Goal: Navigation & Orientation: Find specific page/section

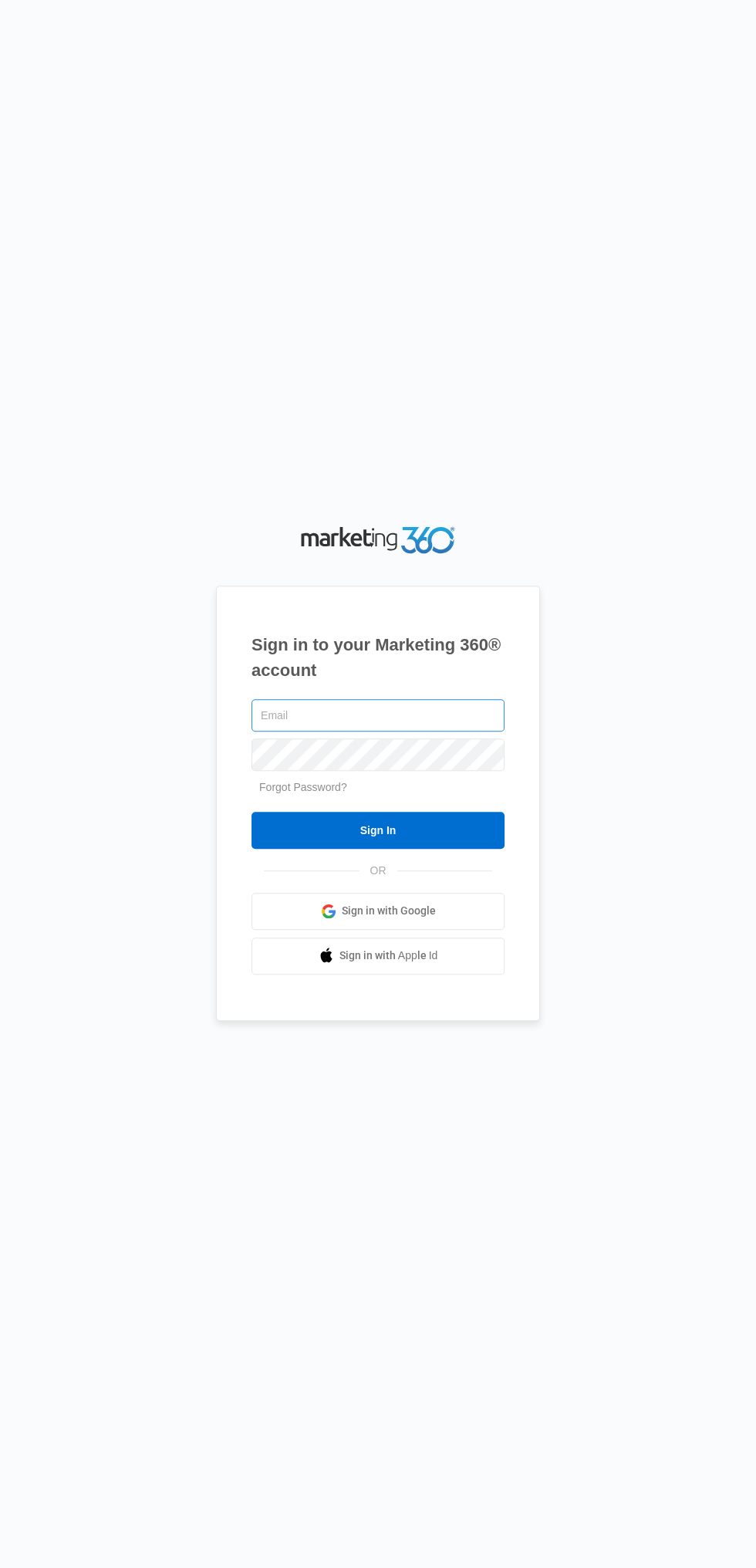
click at [382, 732] on input "text" at bounding box center [378, 715] width 253 height 33
type input "[EMAIL_ADDRESS][DOMAIN_NAME]"
click at [251, 812] on input "Sign In" at bounding box center [378, 830] width 253 height 37
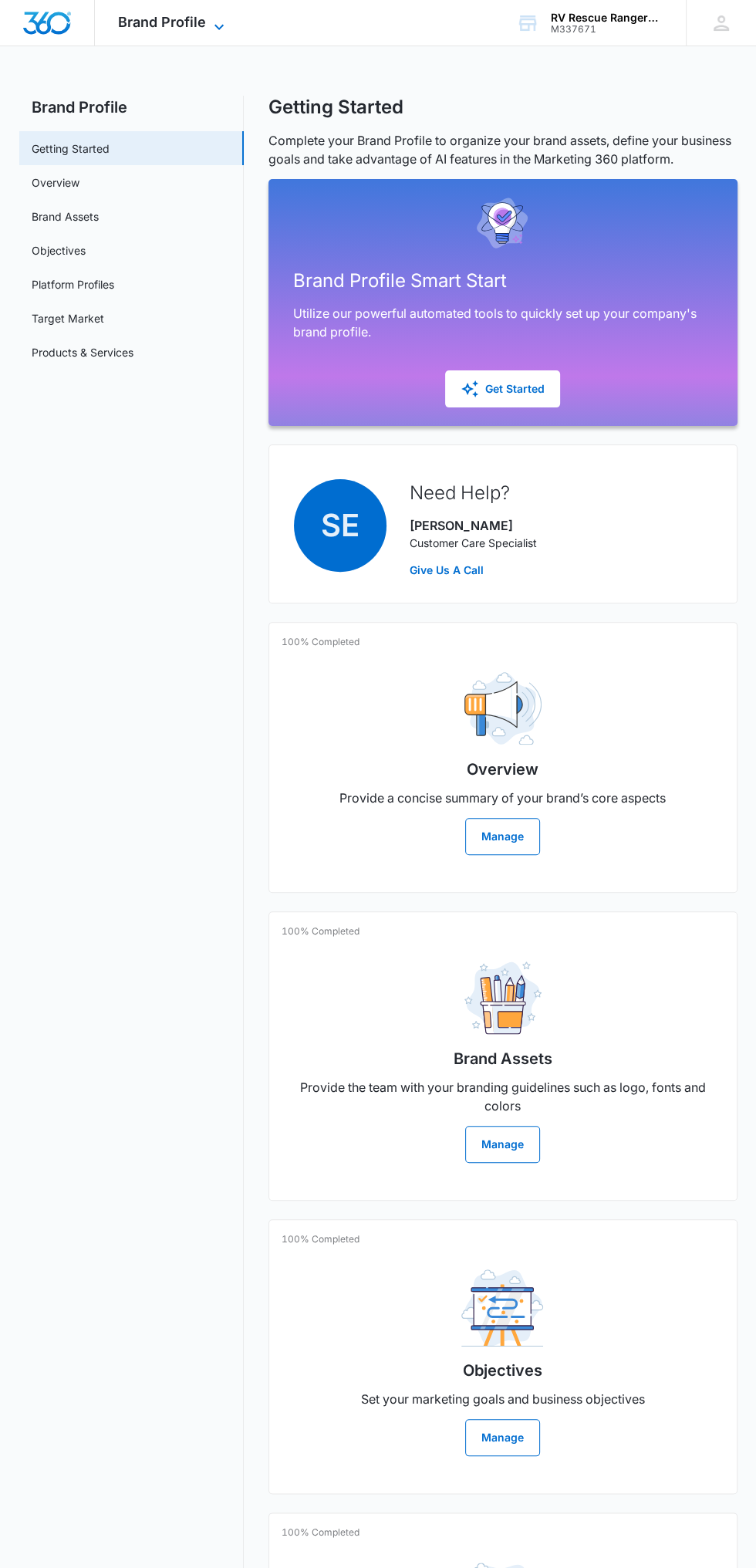
click at [177, 25] on span "Brand Profile" at bounding box center [161, 21] width 88 height 16
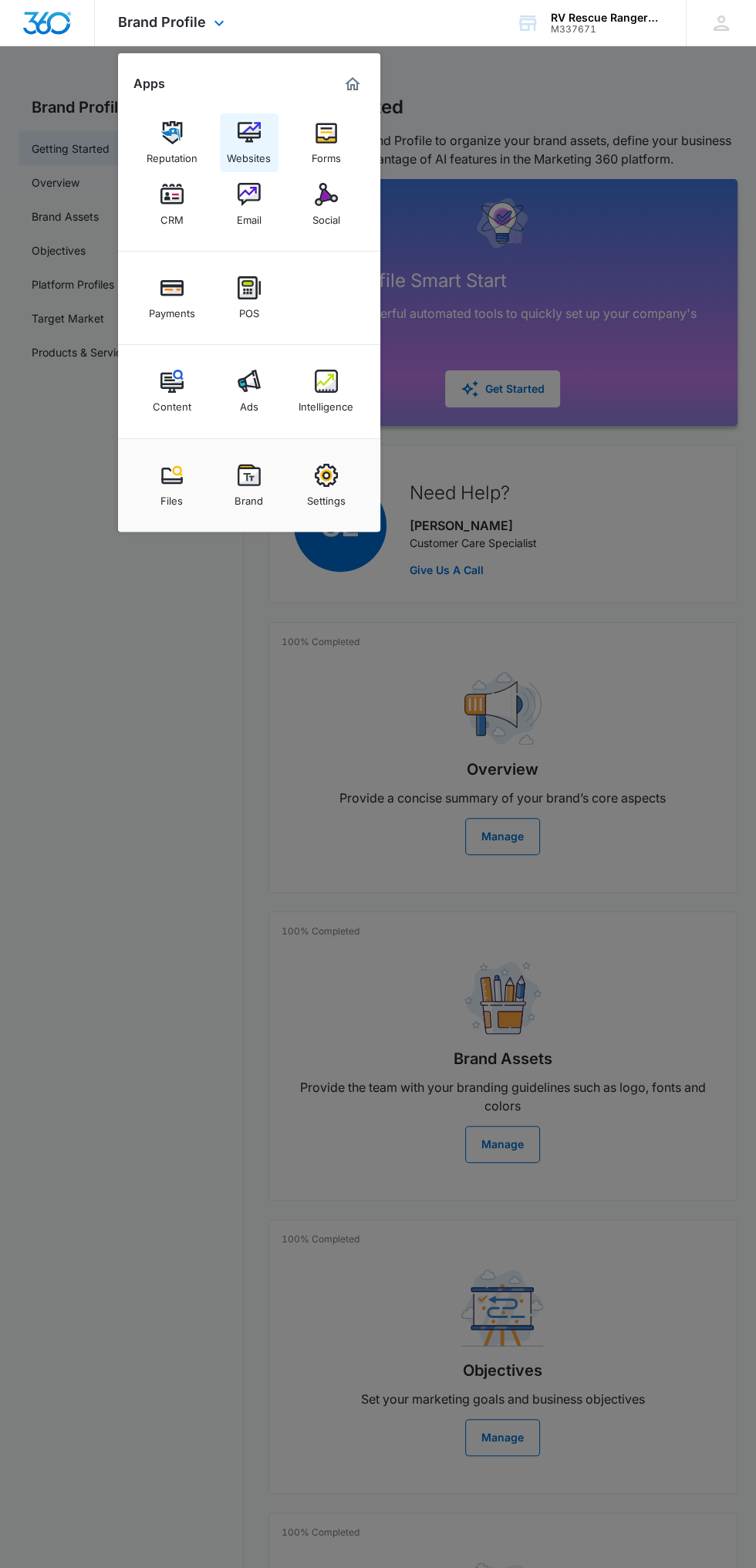
click at [238, 149] on div "Websites" at bounding box center [248, 153] width 44 height 20
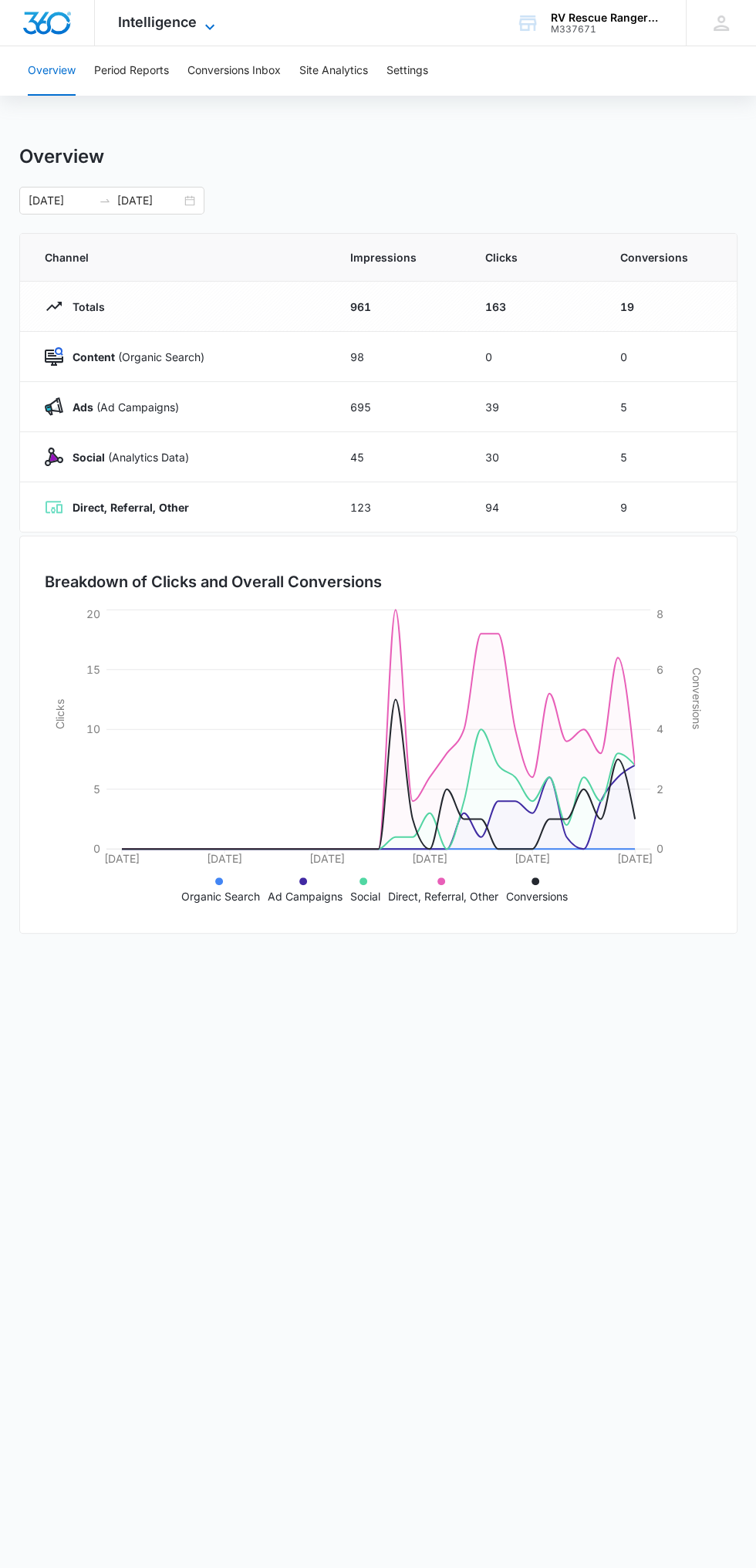
click at [208, 22] on icon at bounding box center [209, 26] width 18 height 18
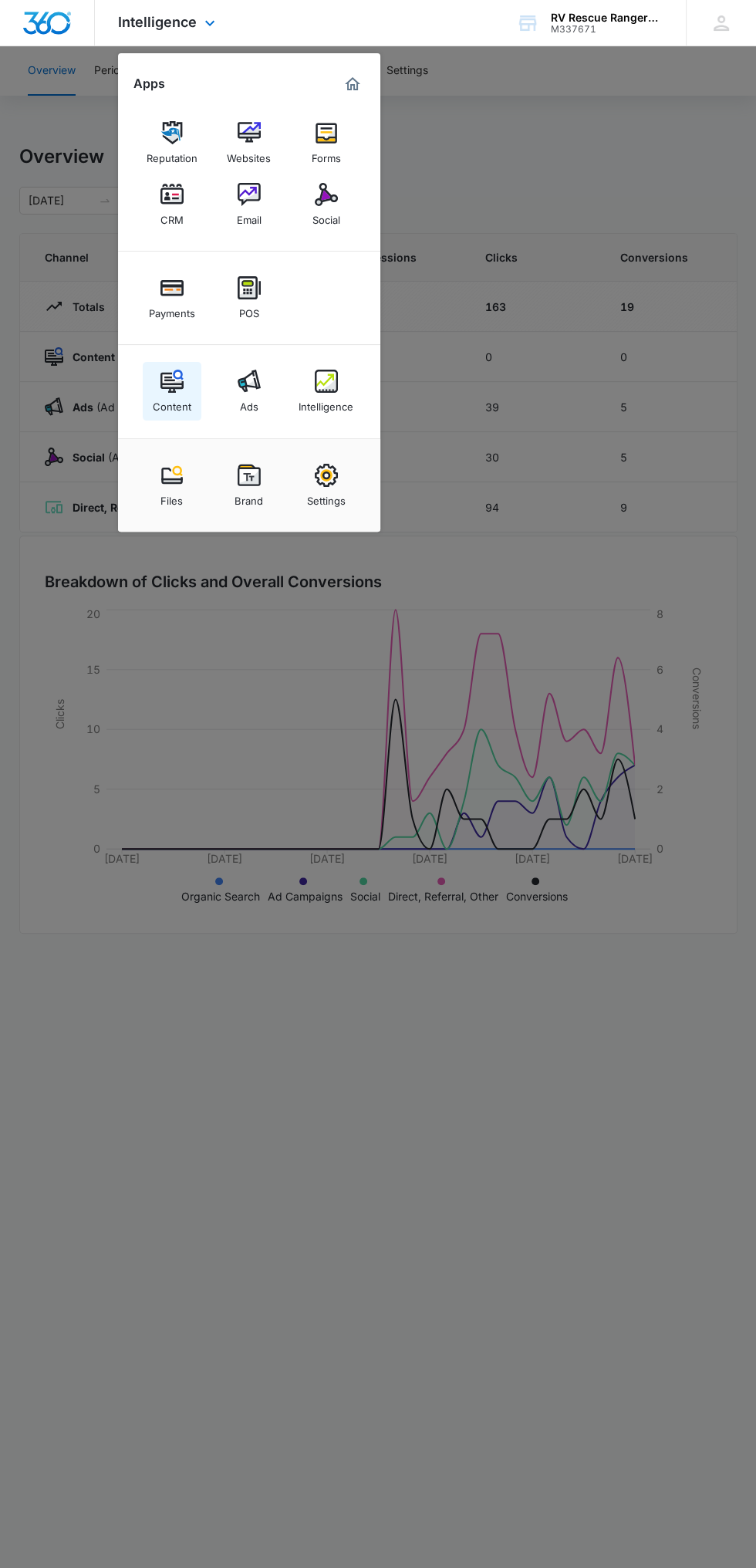
click at [190, 388] on link "Content" at bounding box center [173, 391] width 59 height 59
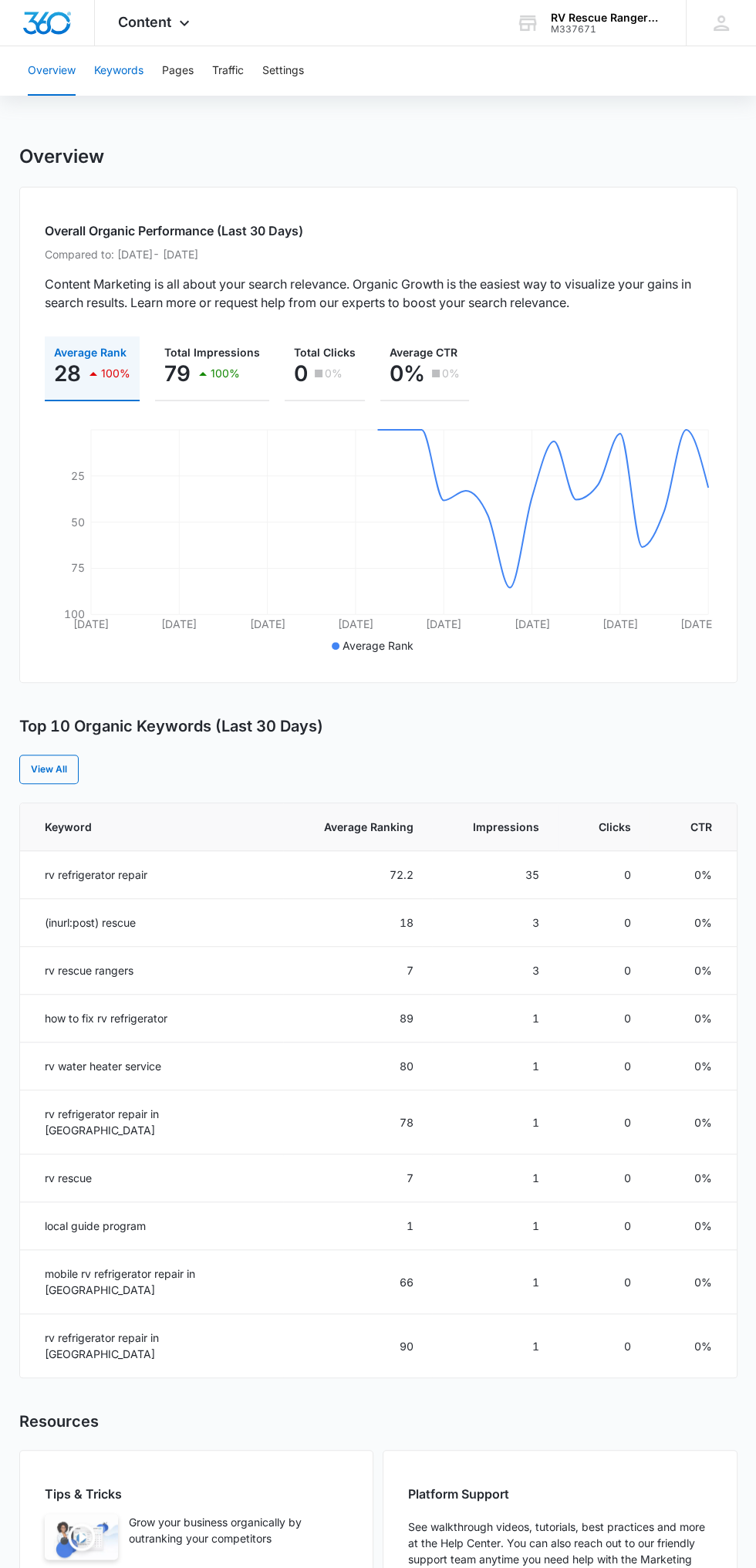
click at [139, 70] on button "Keywords" at bounding box center [118, 71] width 49 height 49
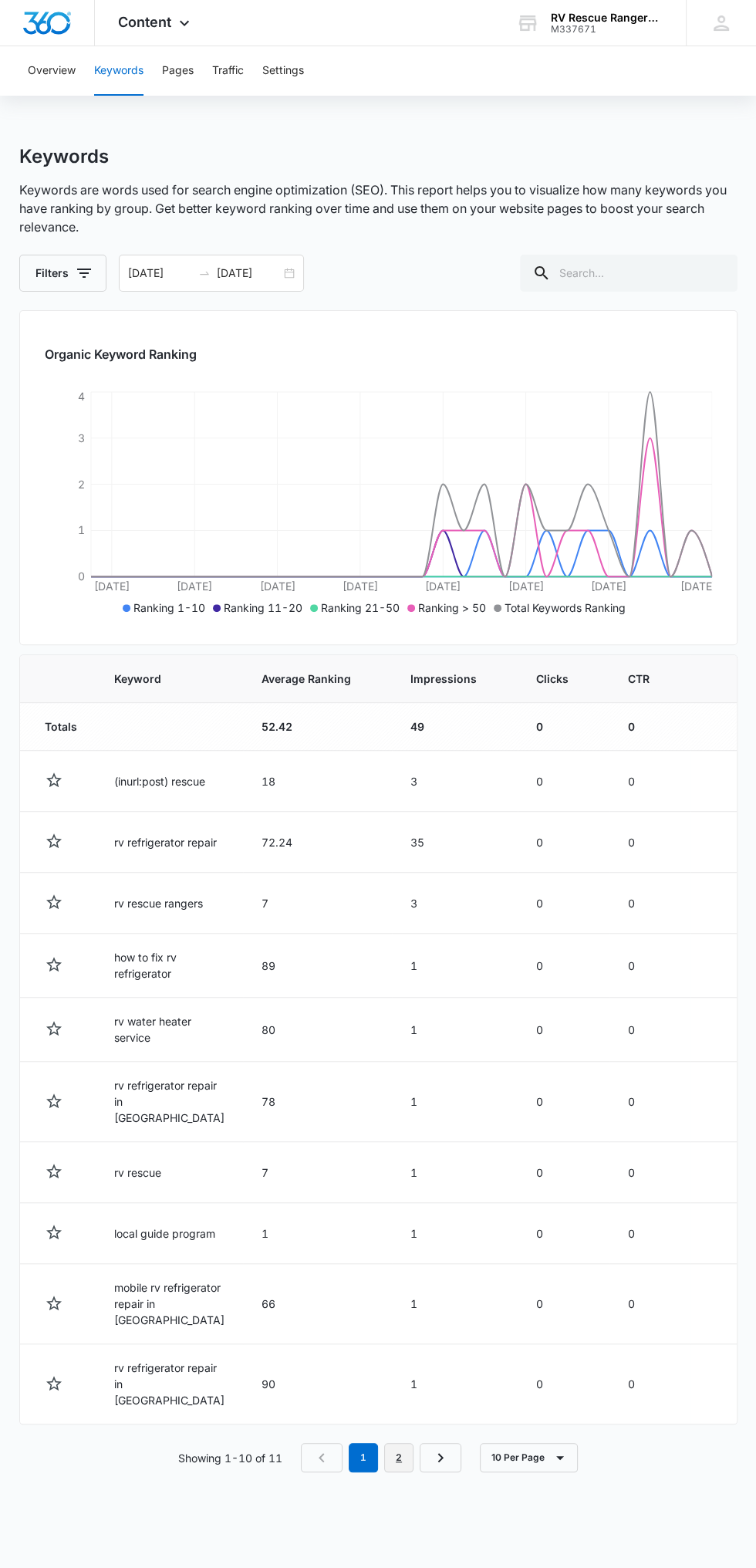
click at [400, 1473] on link "2" at bounding box center [398, 1457] width 29 height 29
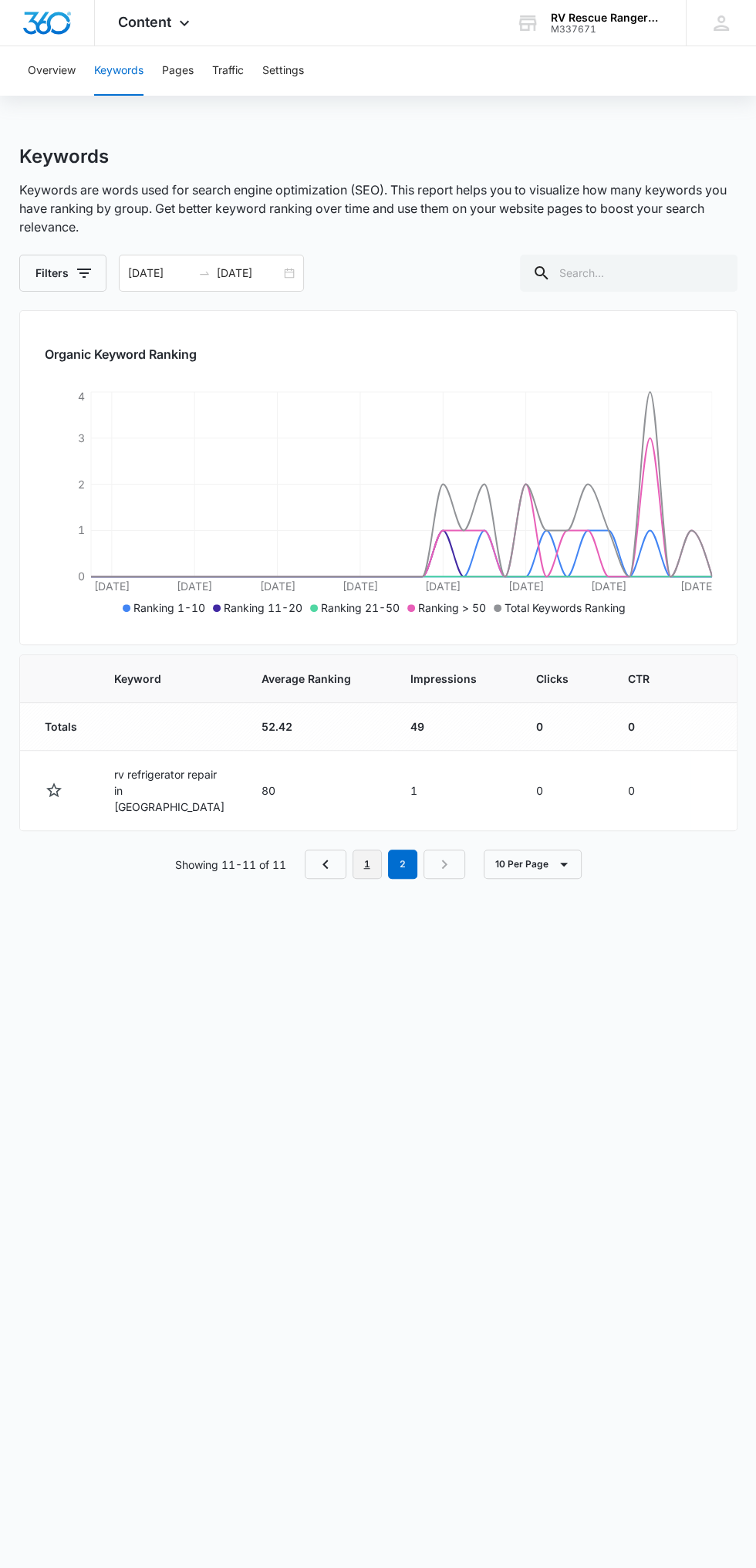
click at [367, 879] on link "1" at bounding box center [367, 864] width 29 height 29
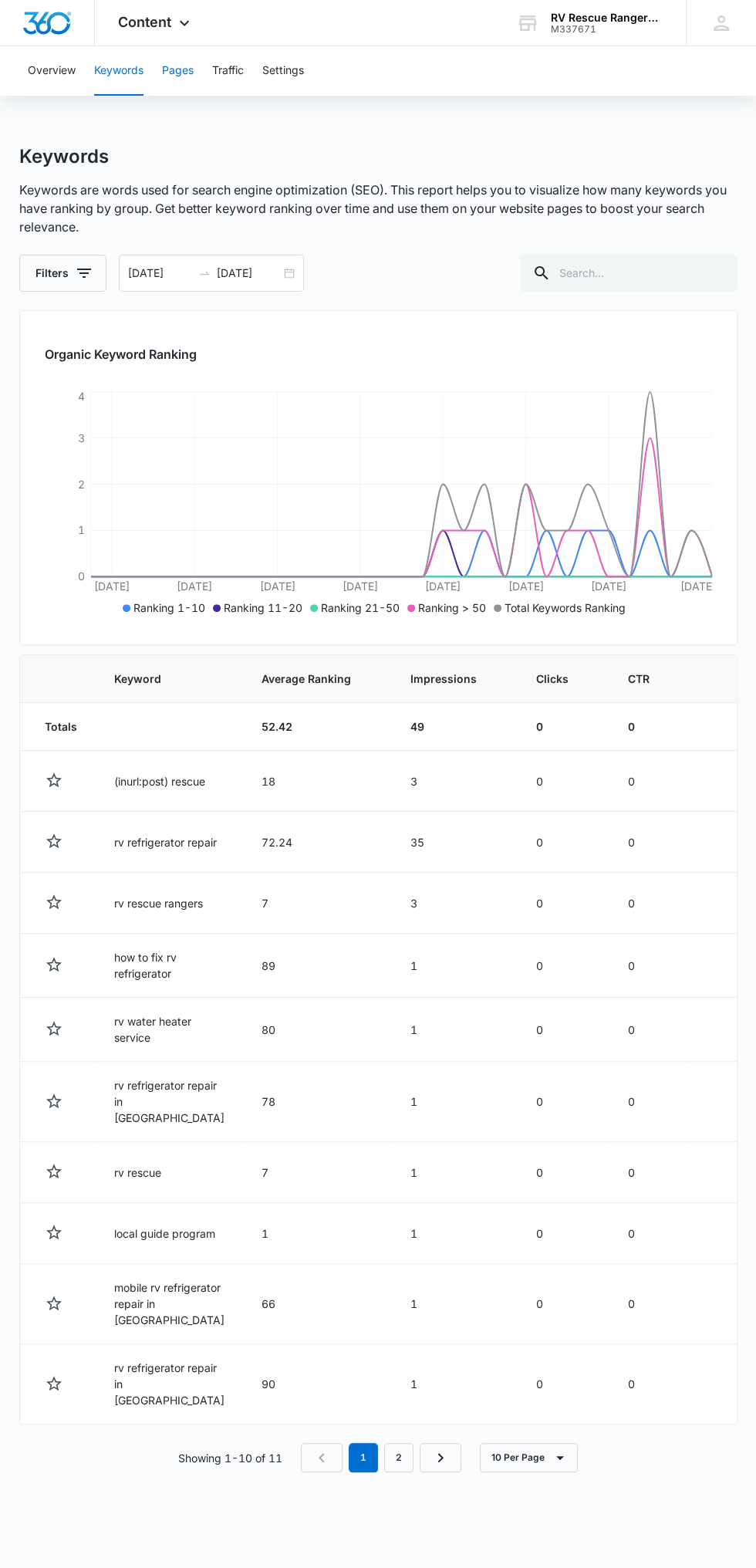
click at [180, 69] on button "Pages" at bounding box center [178, 71] width 32 height 49
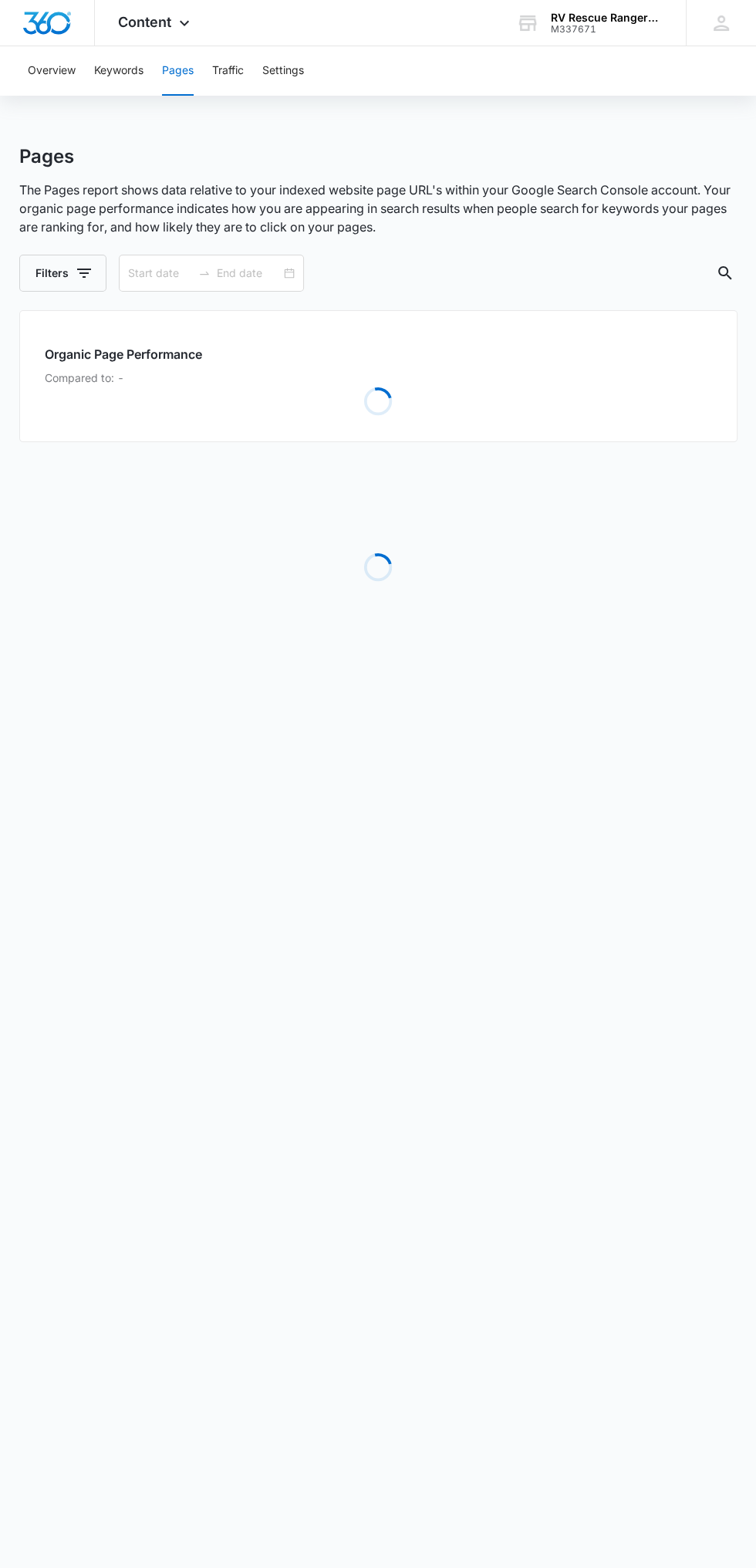
type input "09/03/2025"
type input "10/03/2025"
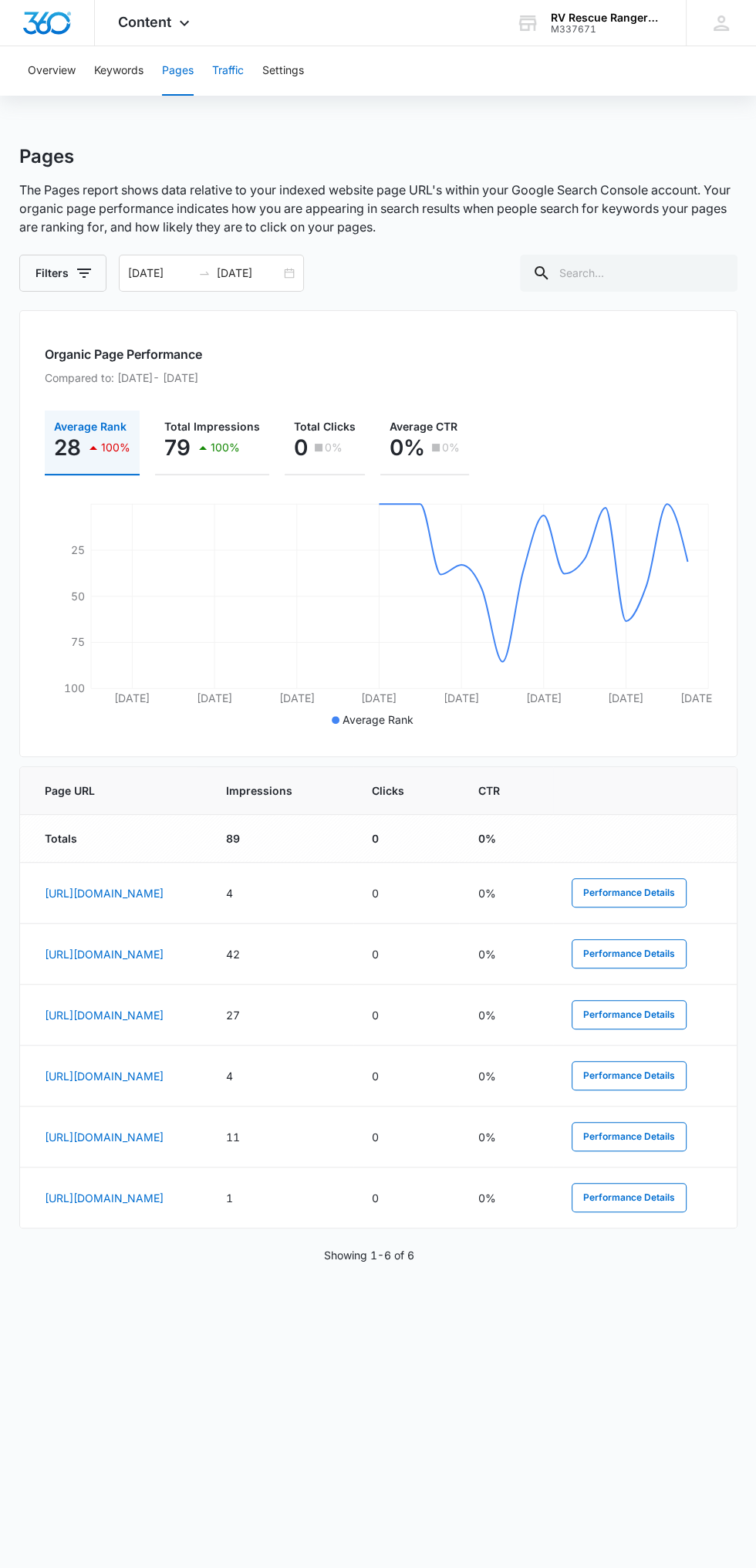
click at [238, 90] on button "Traffic" at bounding box center [228, 71] width 32 height 49
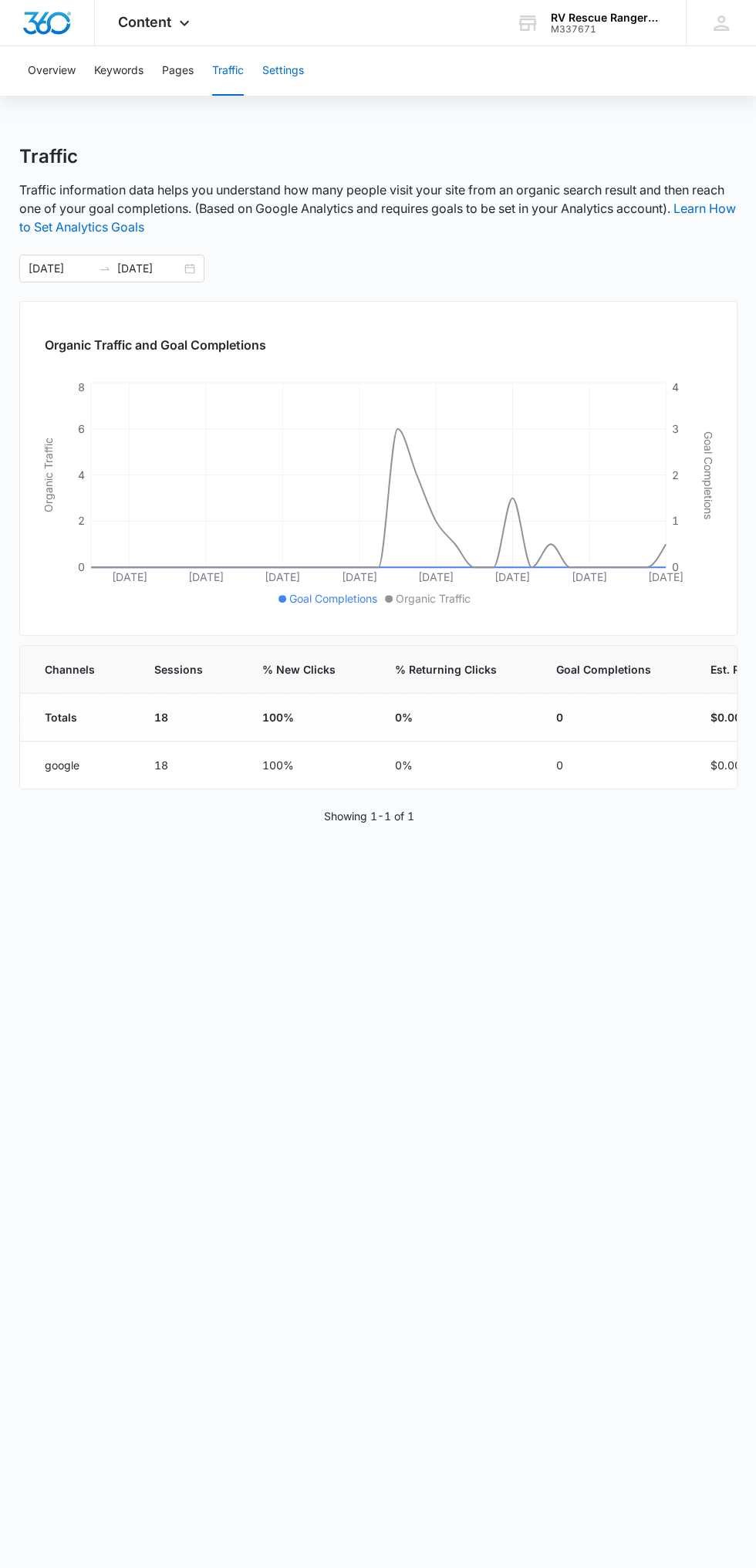
click at [287, 65] on button "Settings" at bounding box center [283, 71] width 41 height 49
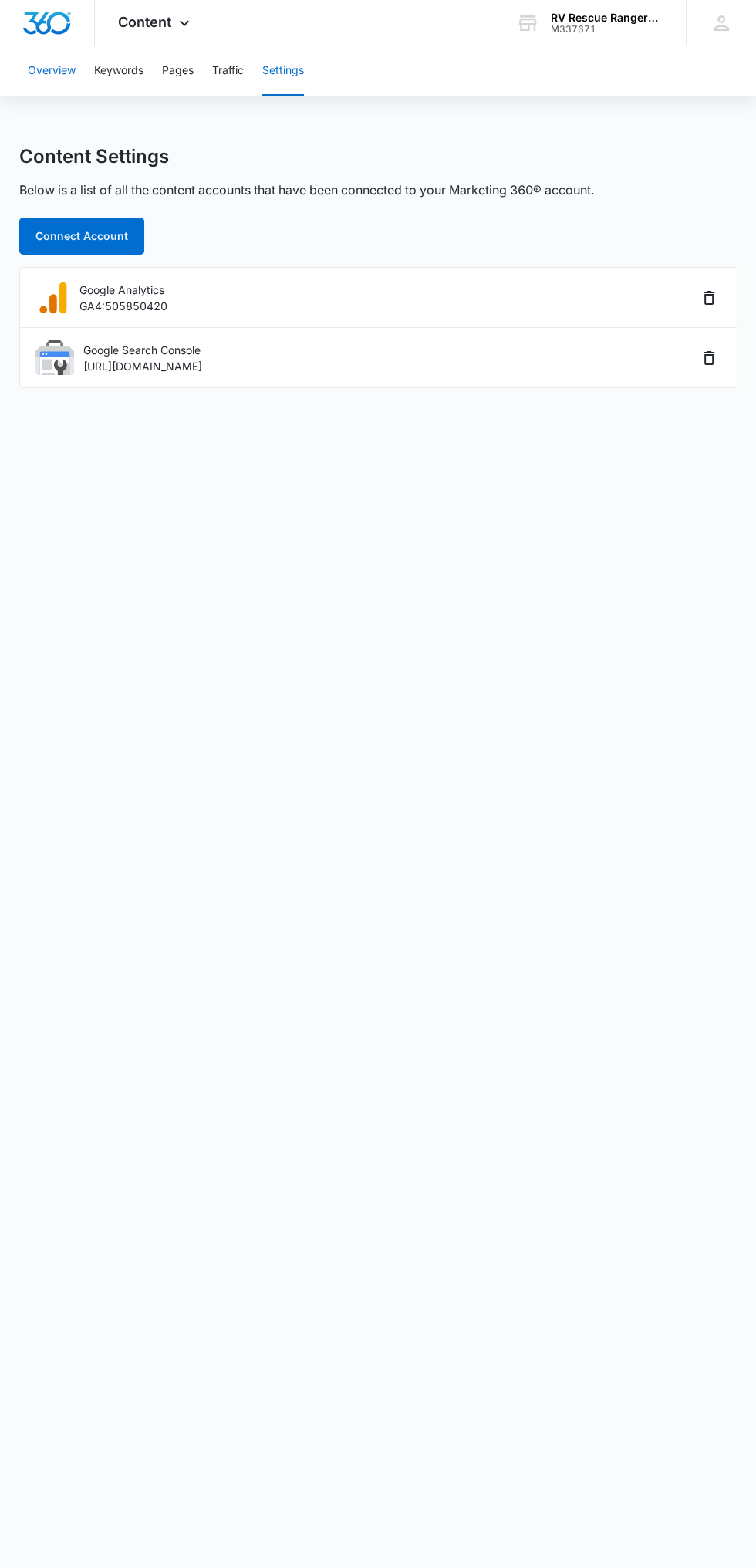
click at [67, 69] on button "Overview" at bounding box center [52, 71] width 48 height 49
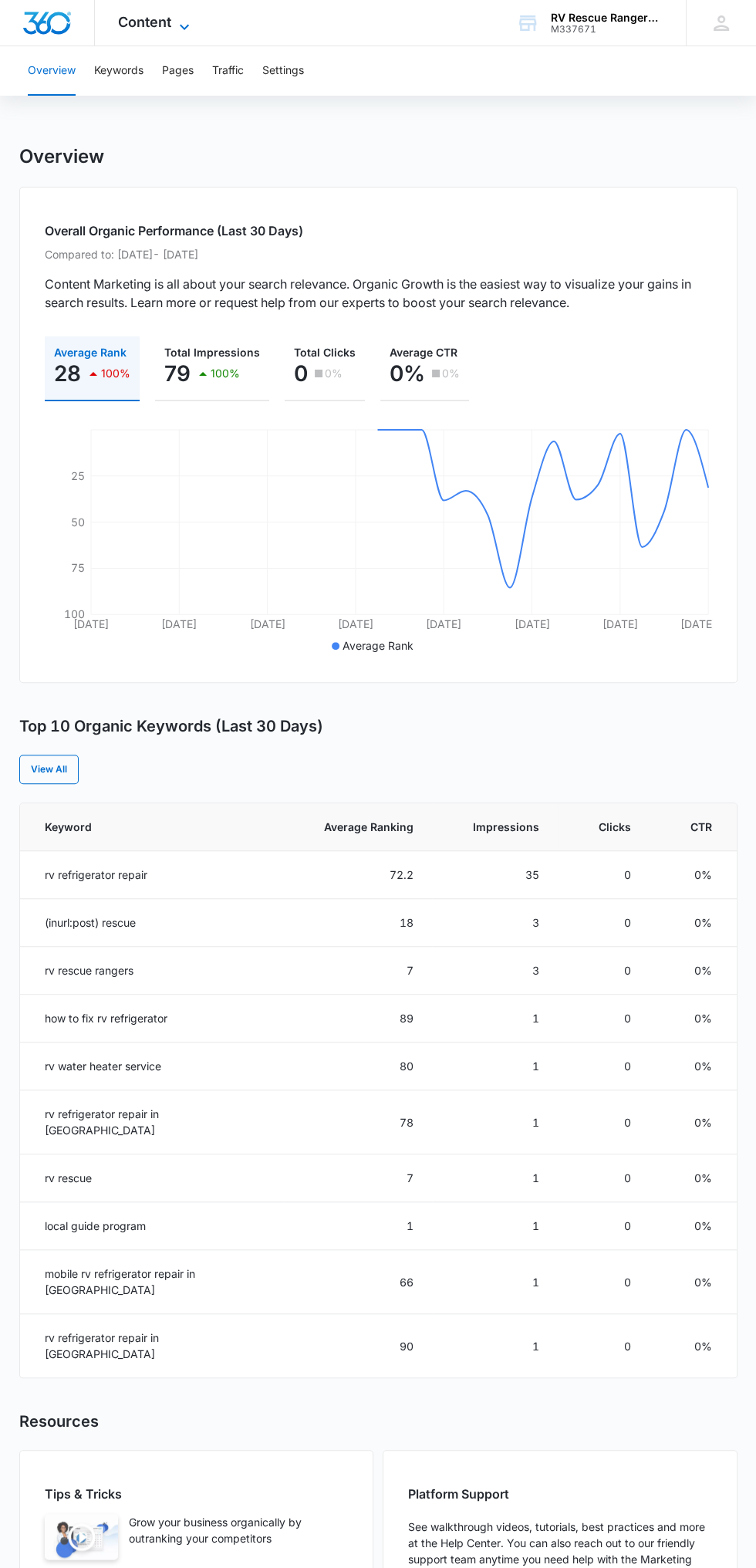
click at [184, 22] on icon at bounding box center [184, 26] width 18 height 18
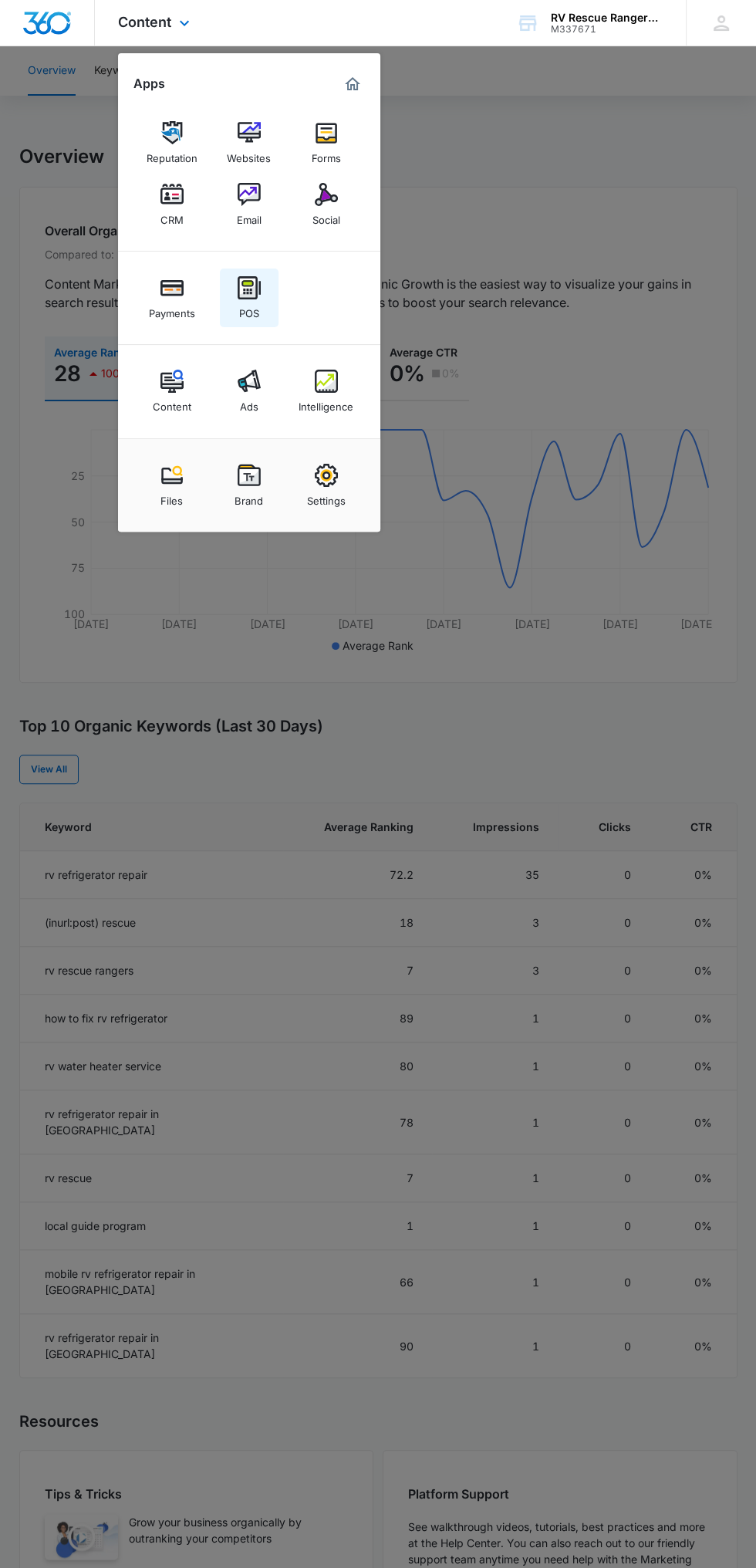
click at [249, 313] on div "POS" at bounding box center [249, 309] width 20 height 20
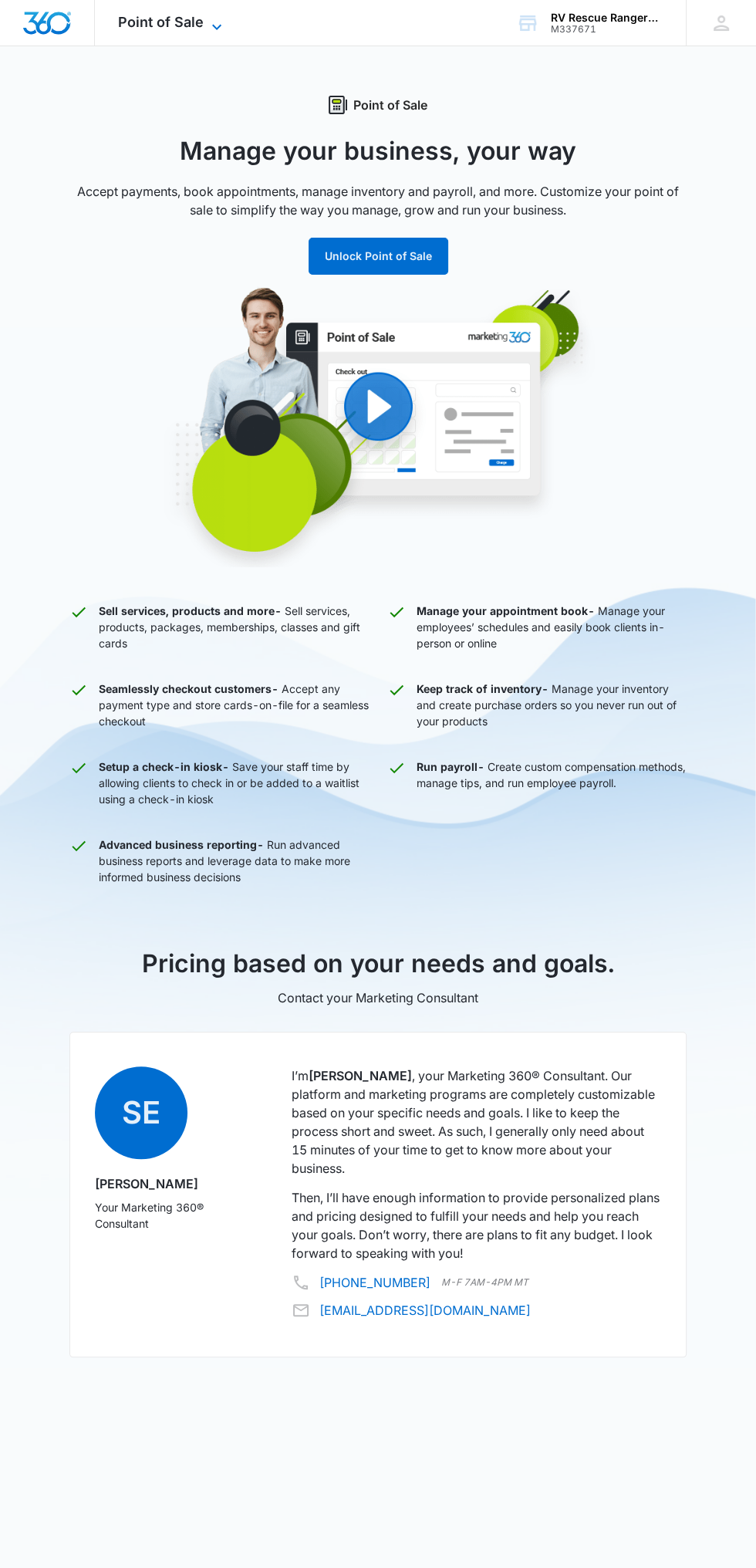
click at [184, 29] on span "Point of Sale" at bounding box center [161, 21] width 86 height 16
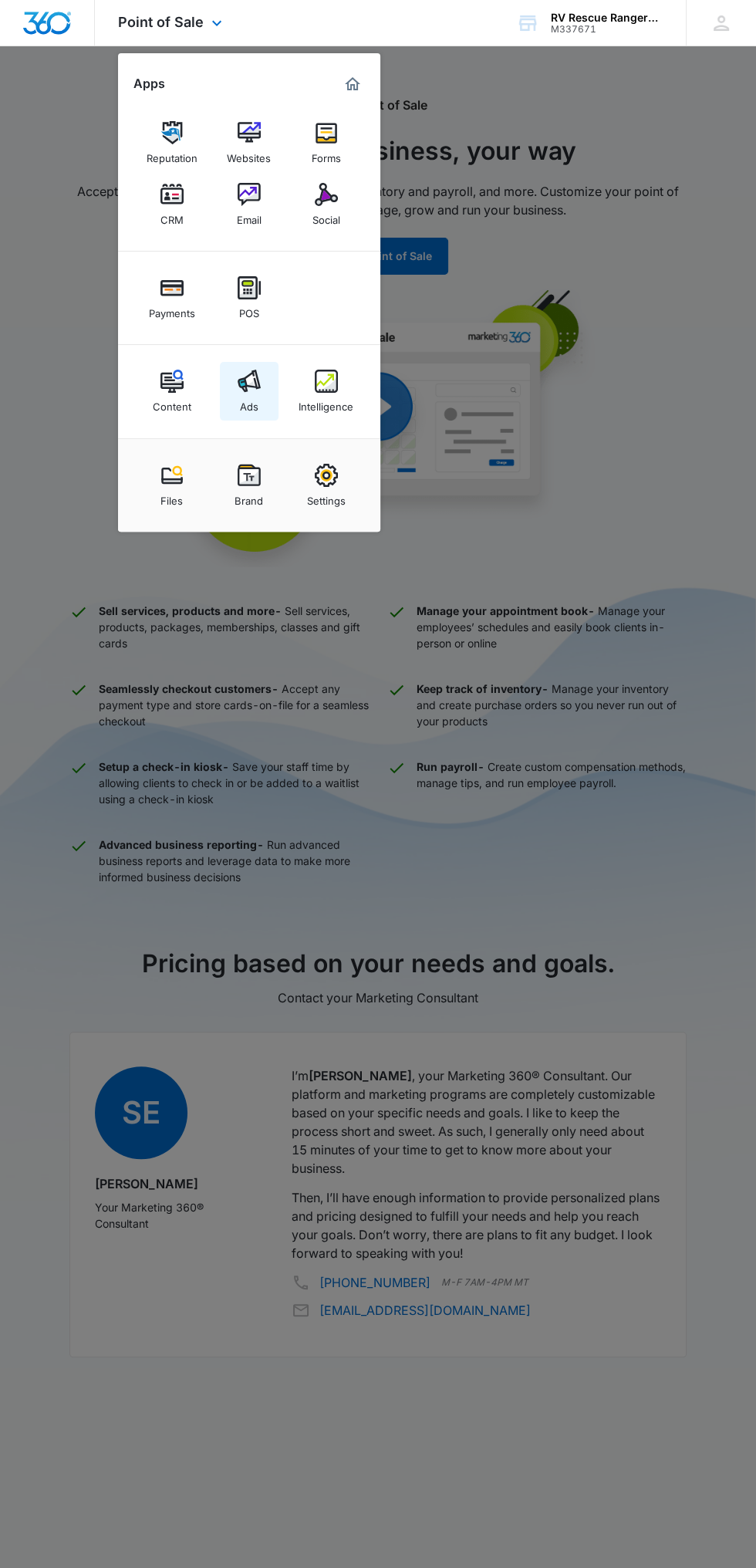
click at [248, 368] on link "Ads" at bounding box center [250, 391] width 59 height 59
